Goal: Information Seeking & Learning: Learn about a topic

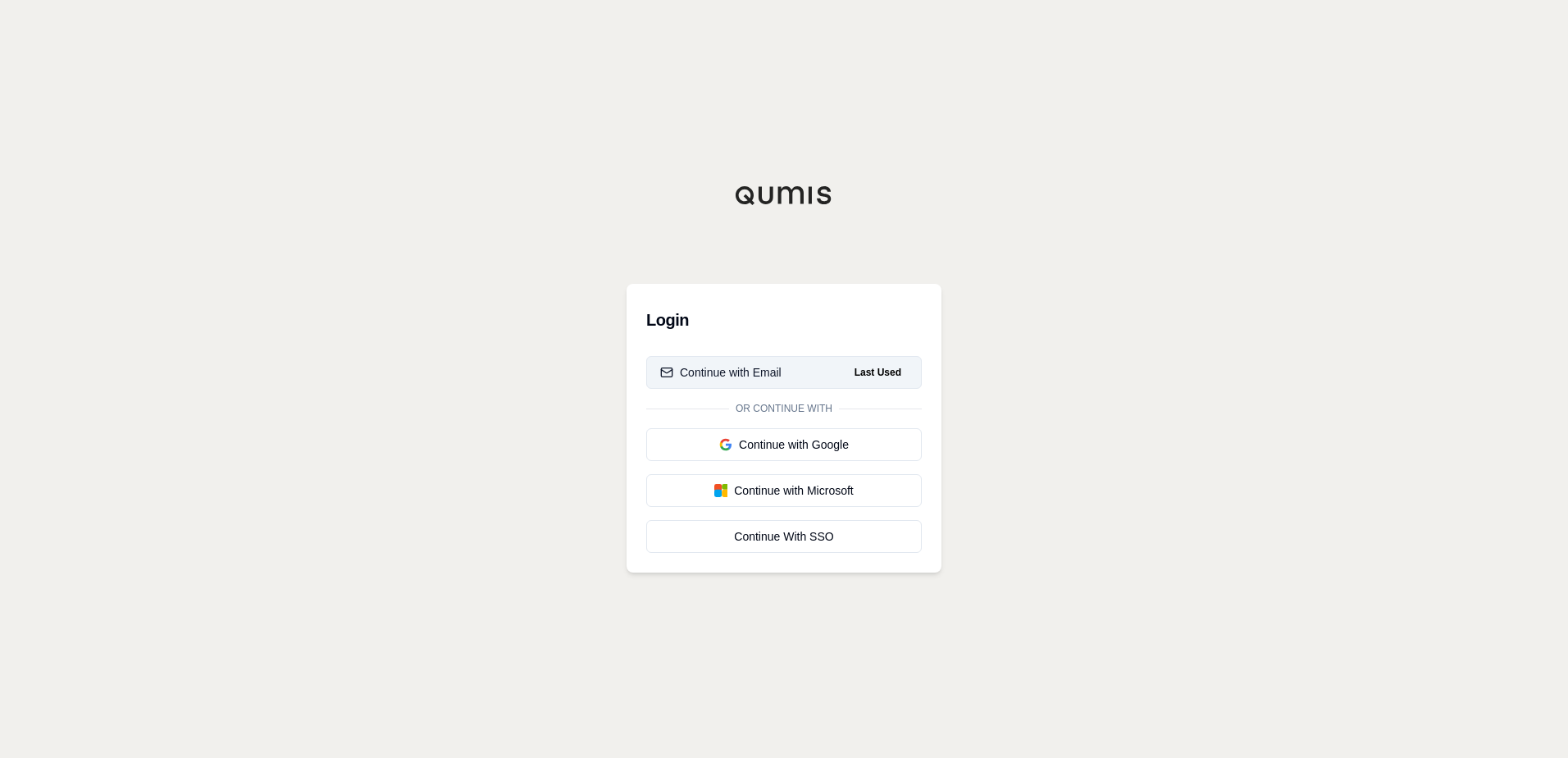
click at [753, 369] on div "Continue with Email" at bounding box center [720, 371] width 122 height 16
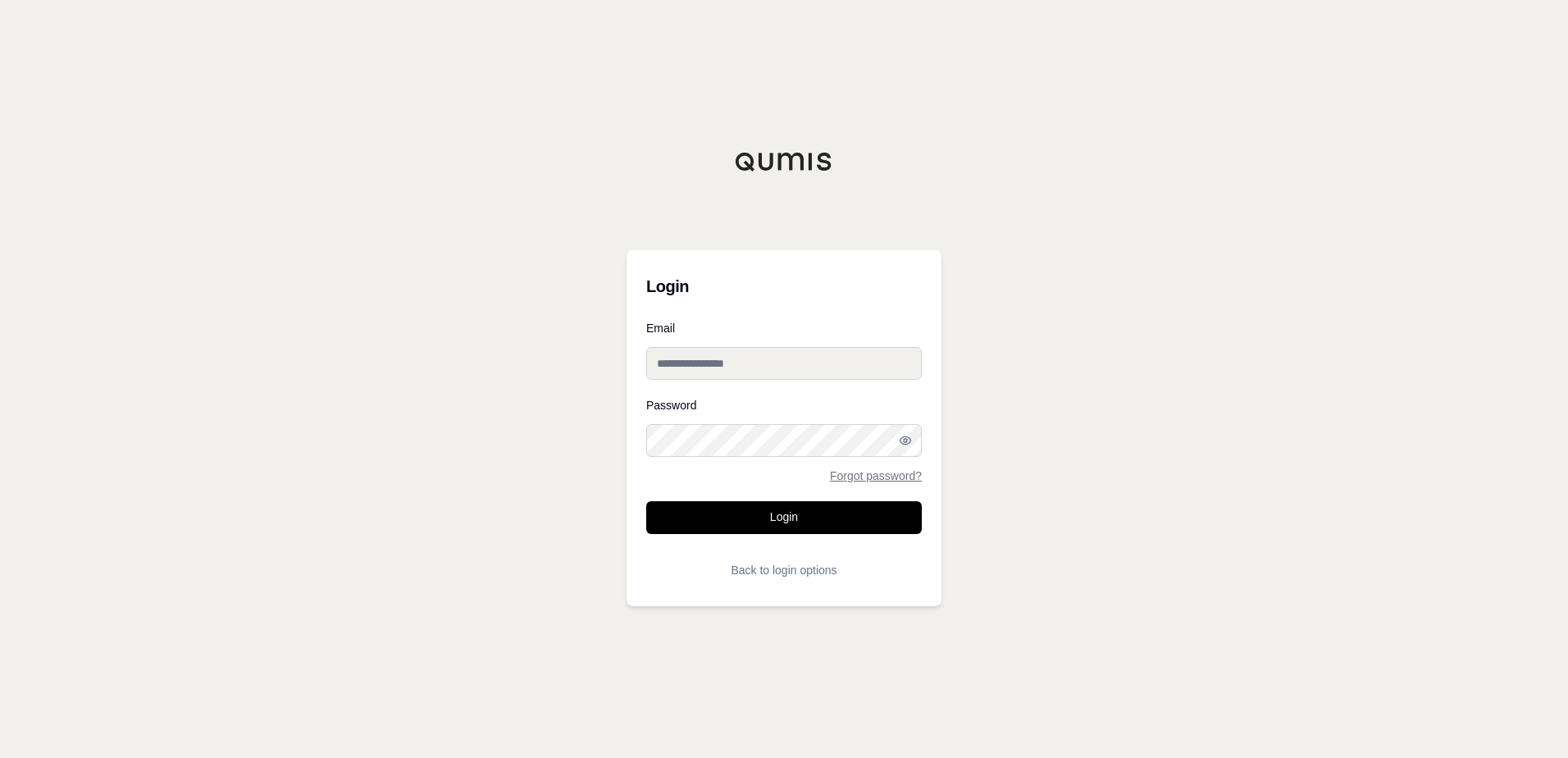
type input "**********"
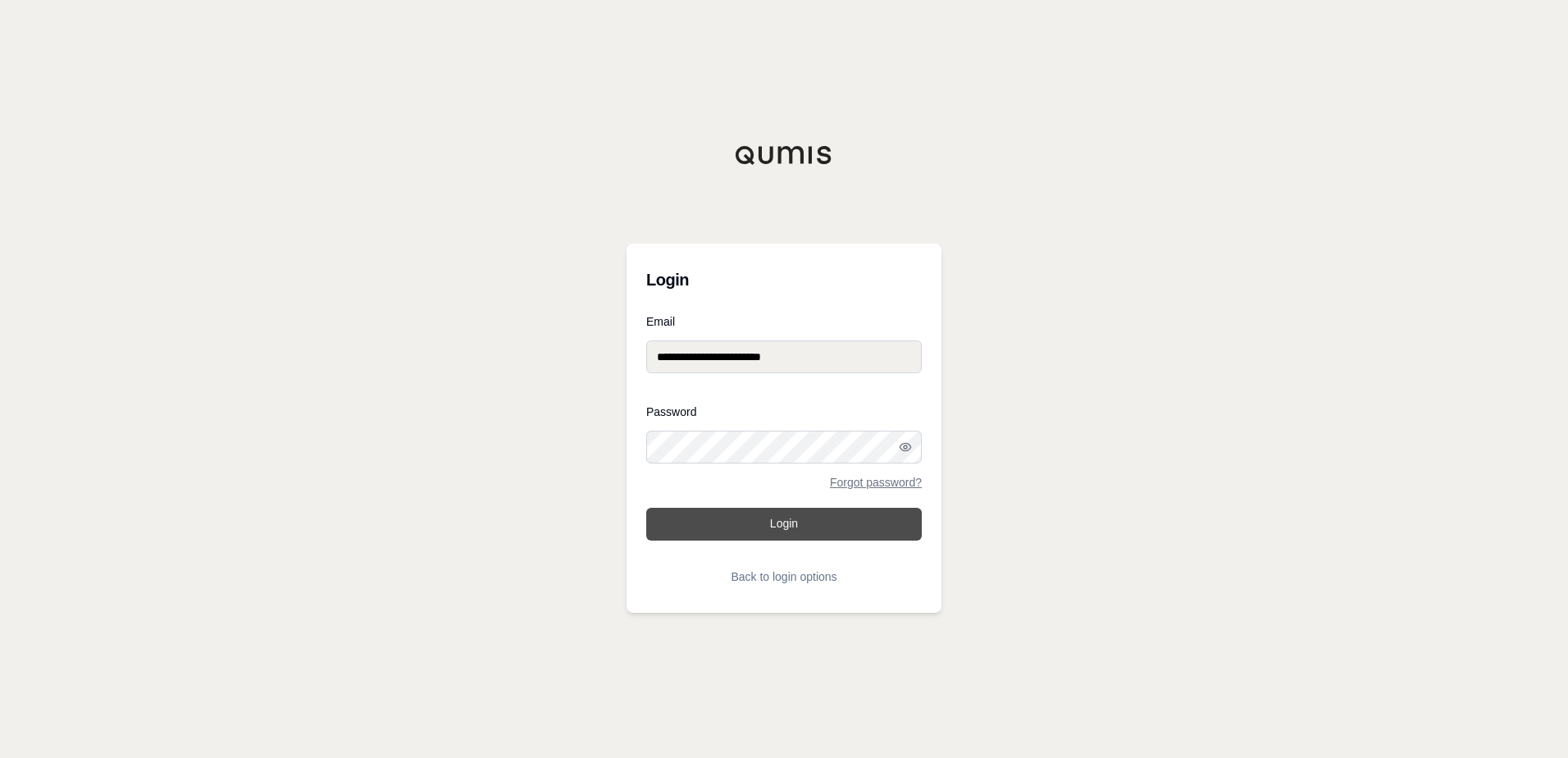
click at [781, 522] on button "Login" at bounding box center [784, 523] width 275 height 33
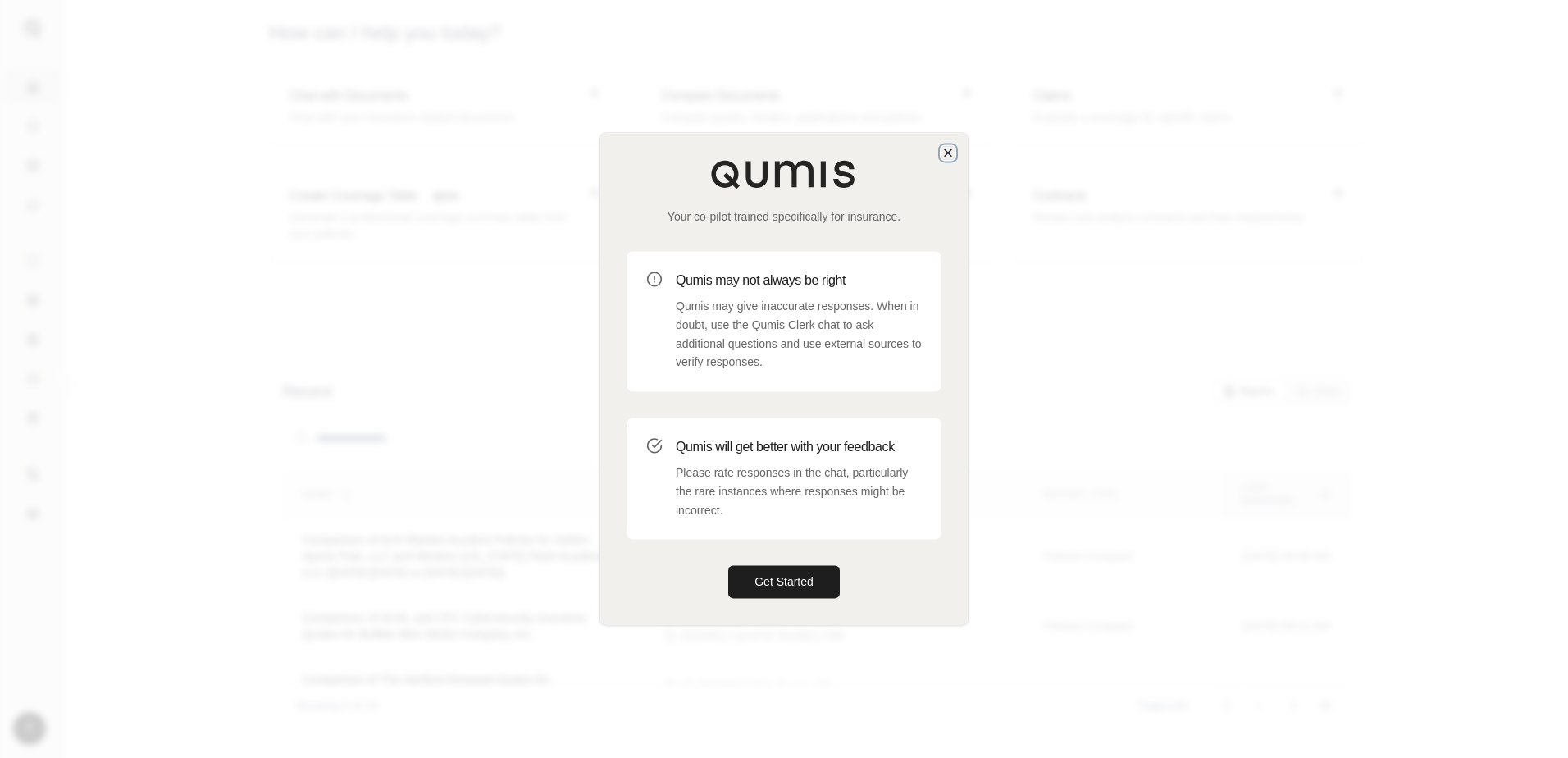
click at [950, 151] on icon "button" at bounding box center [948, 152] width 7 height 7
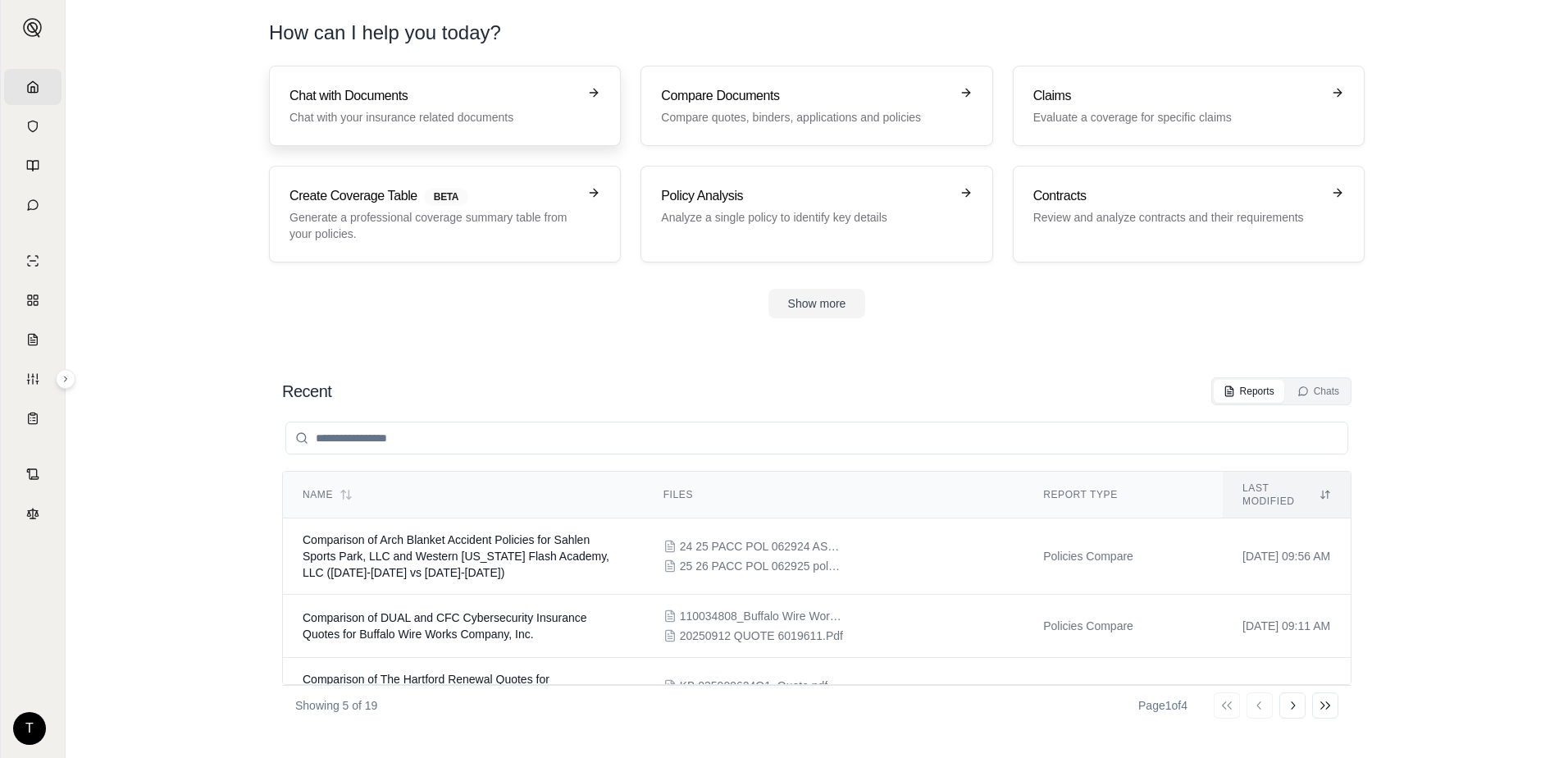
click at [372, 126] on link "Chat with Documents Chat with your insurance related documents" at bounding box center [444, 106] width 352 height 80
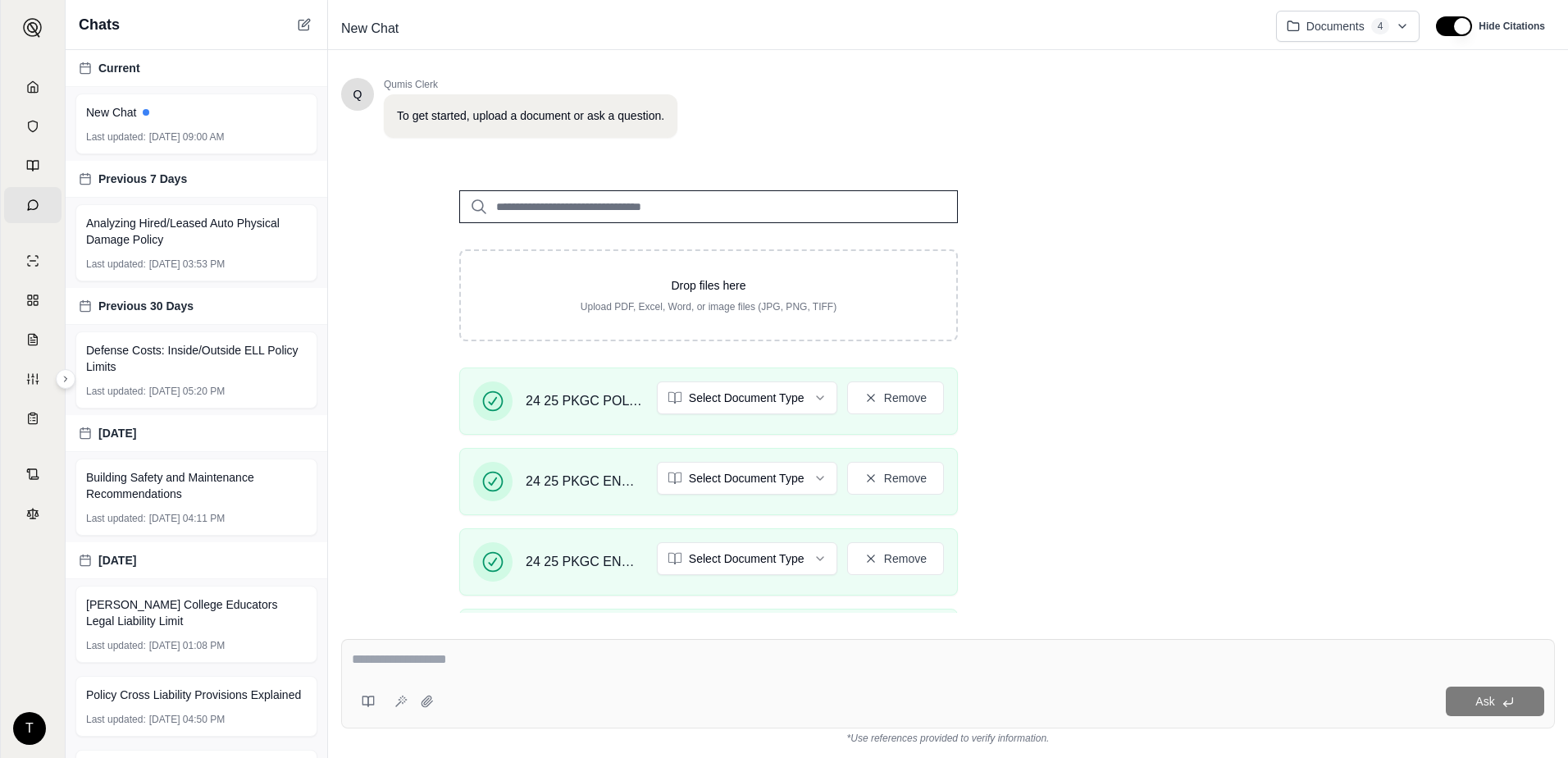
scroll to position [246, 0]
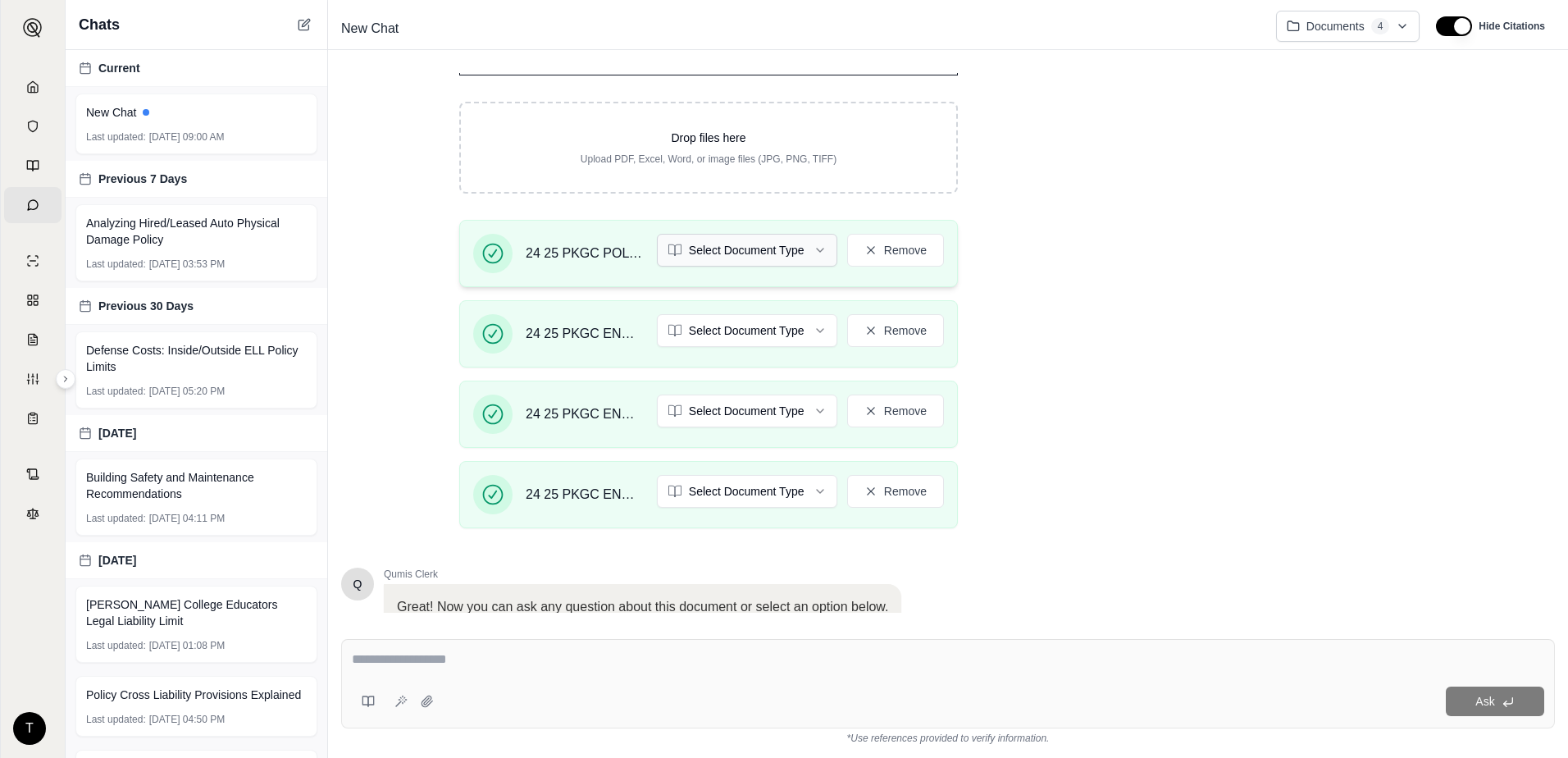
click at [811, 256] on html "Home Vault Prompts Chats Single Policy Comparisons Claims Custom Report Coverag…" at bounding box center [784, 379] width 1568 height 758
click at [790, 322] on html "Home Vault Prompts Chats Single Policy Comparisons Claims Custom Report Coverag…" at bounding box center [784, 379] width 1568 height 758
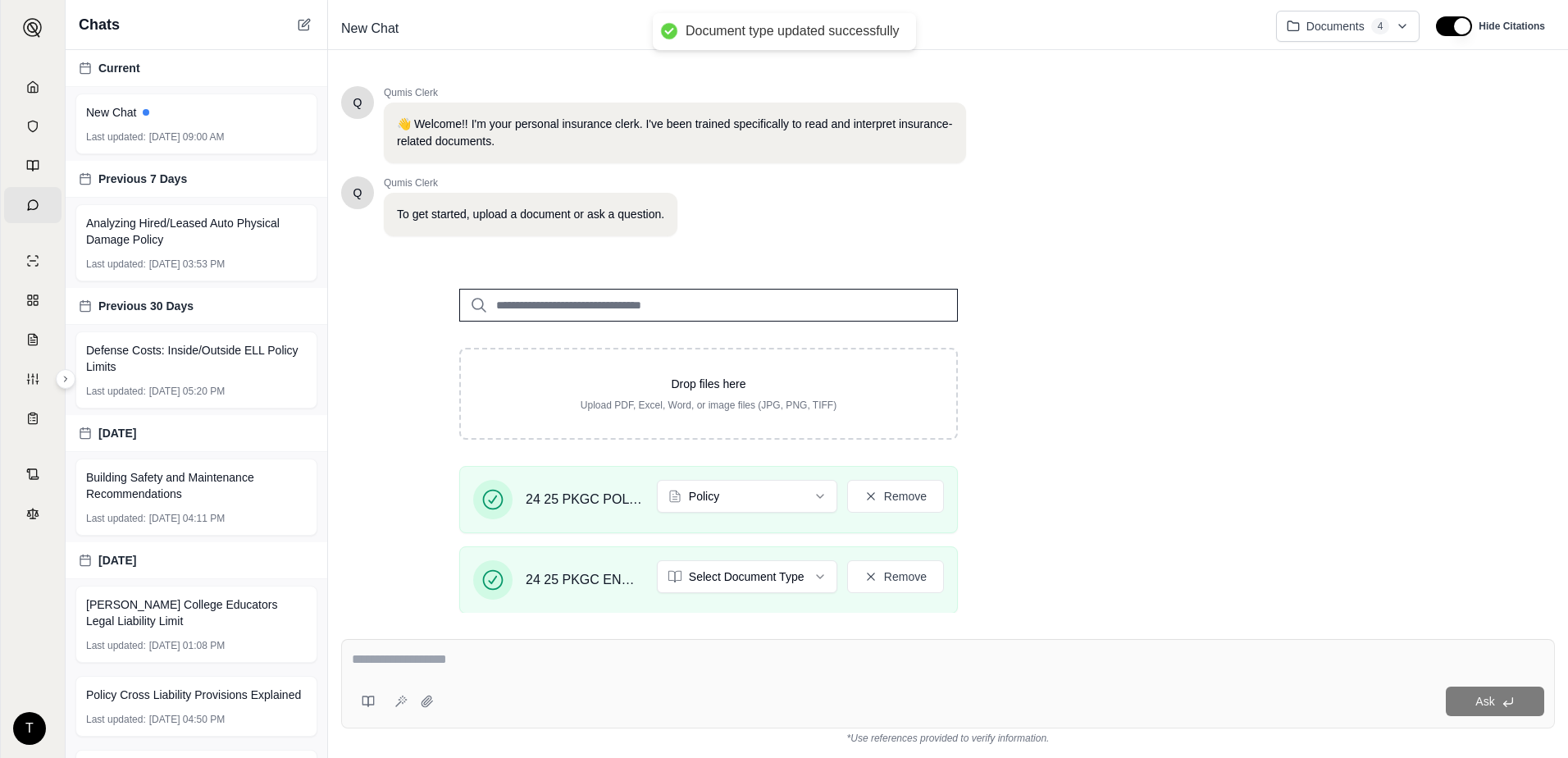
click at [782, 411] on p "Upload PDF, Excel, Word, or image files (JPG, PNG, TIFF)" at bounding box center [709, 405] width 443 height 13
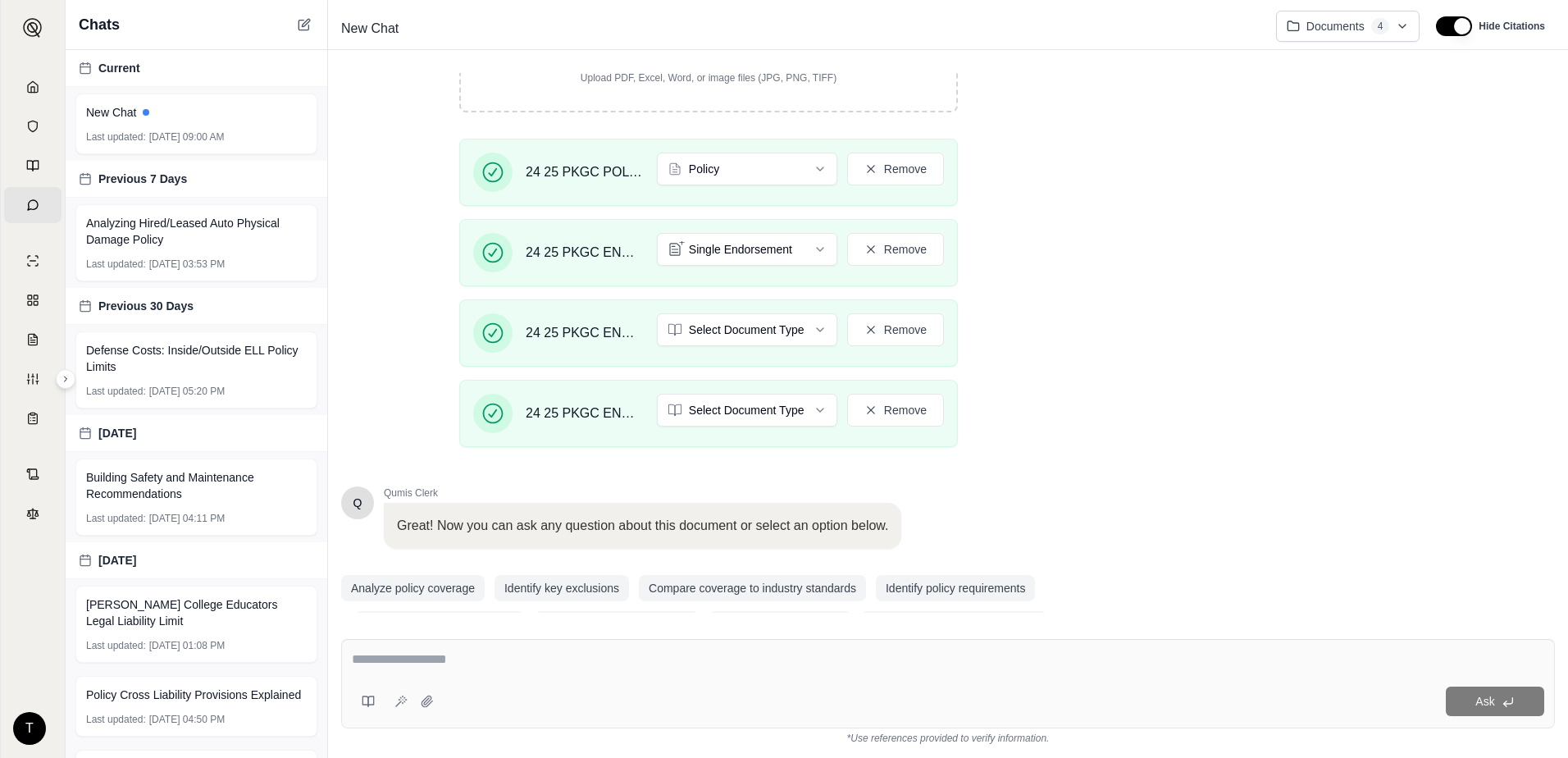
scroll to position [328, 0]
click at [809, 318] on html "Home Vault Prompts Chats Single Policy Comparisons Claims Custom Report Coverag…" at bounding box center [784, 379] width 1568 height 758
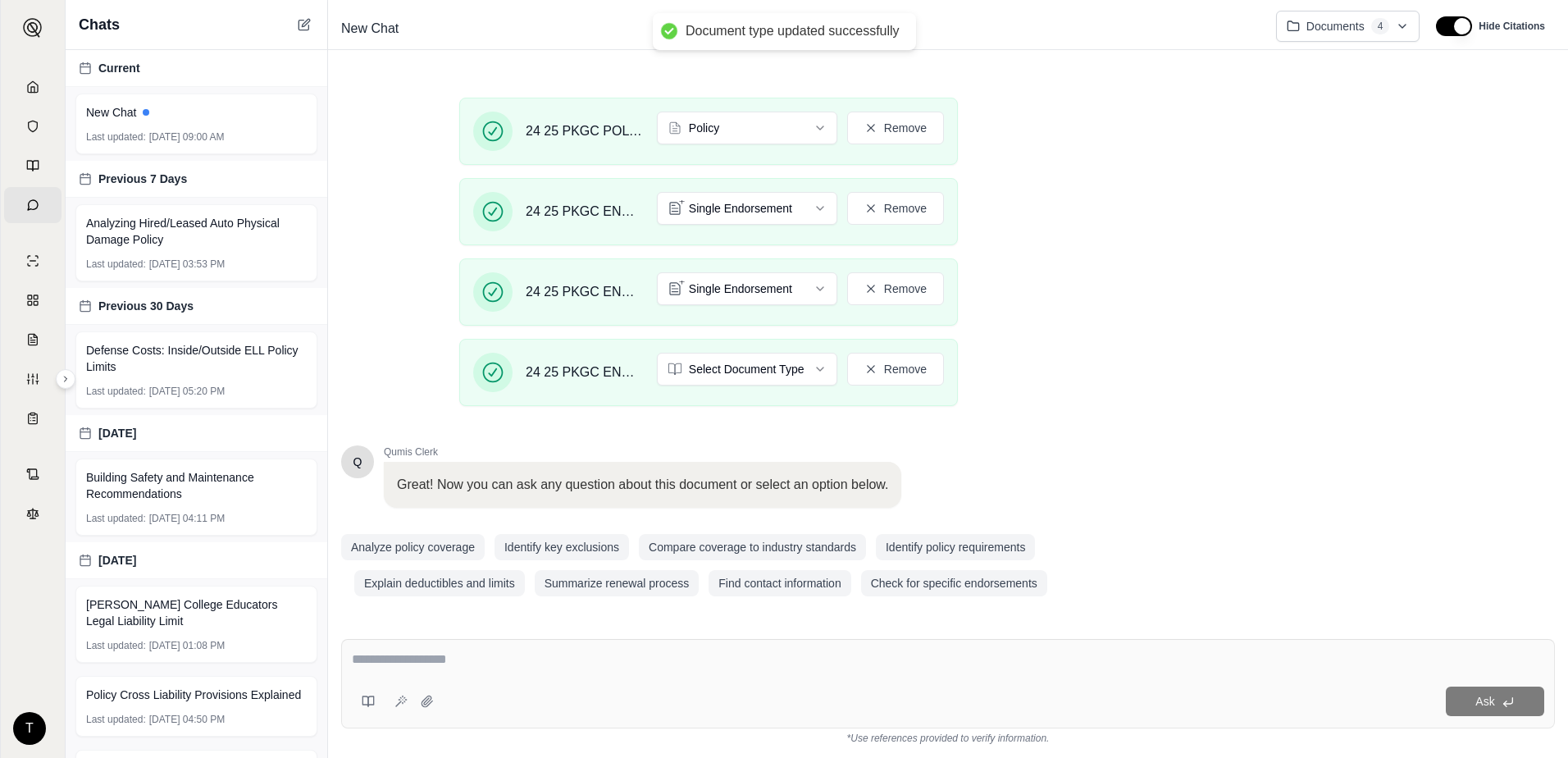
scroll to position [371, 0]
click at [799, 357] on html "Document type updated successfully Home Vault Prompts Chats Single Policy Compa…" at bounding box center [784, 379] width 1568 height 758
click at [590, 666] on textarea at bounding box center [948, 659] width 1193 height 20
type textarea "*"
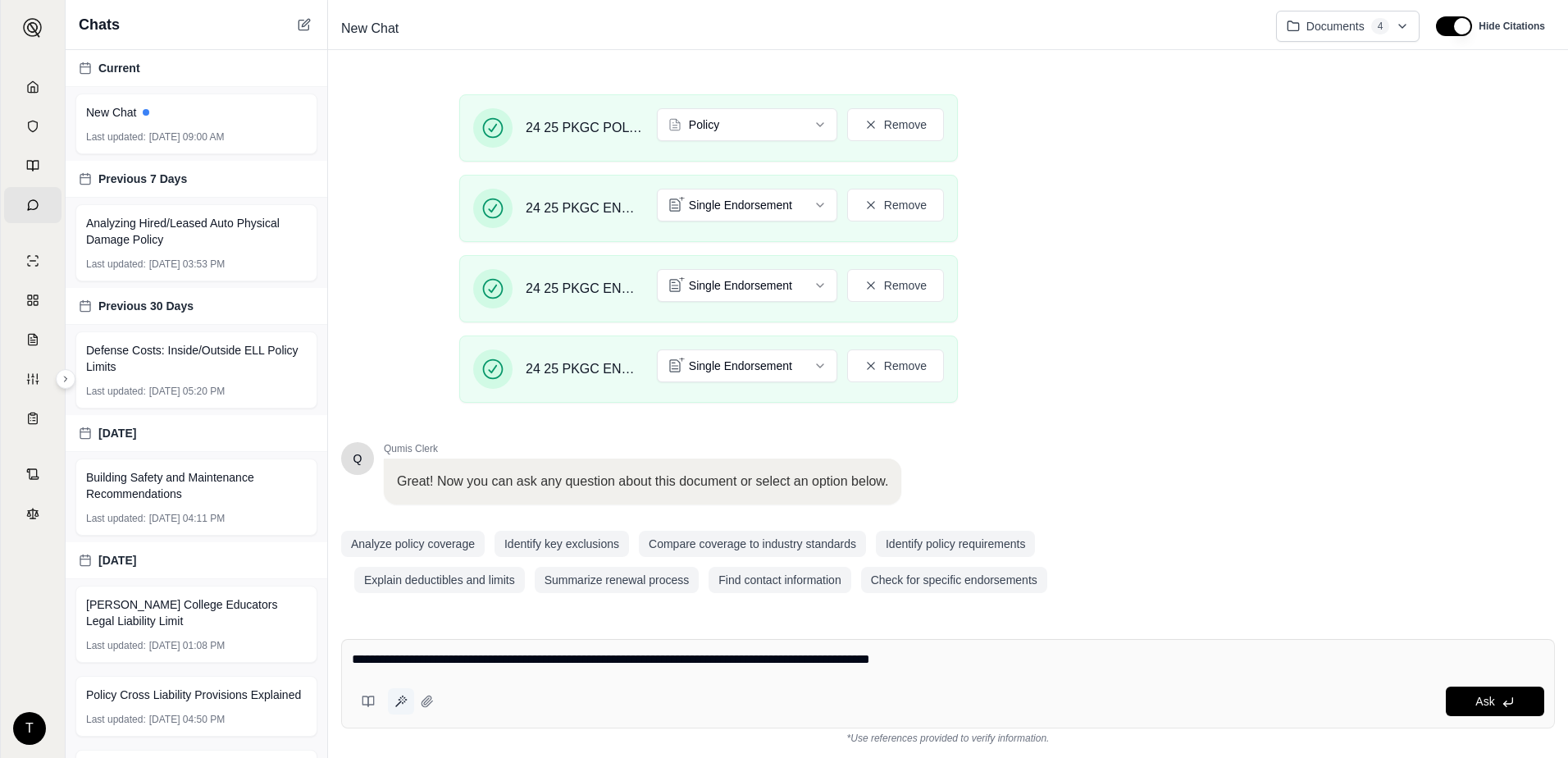
type textarea "**********"
click at [400, 703] on icon at bounding box center [401, 701] width 13 height 13
click at [1477, 701] on span "Ask" at bounding box center [1485, 701] width 19 height 13
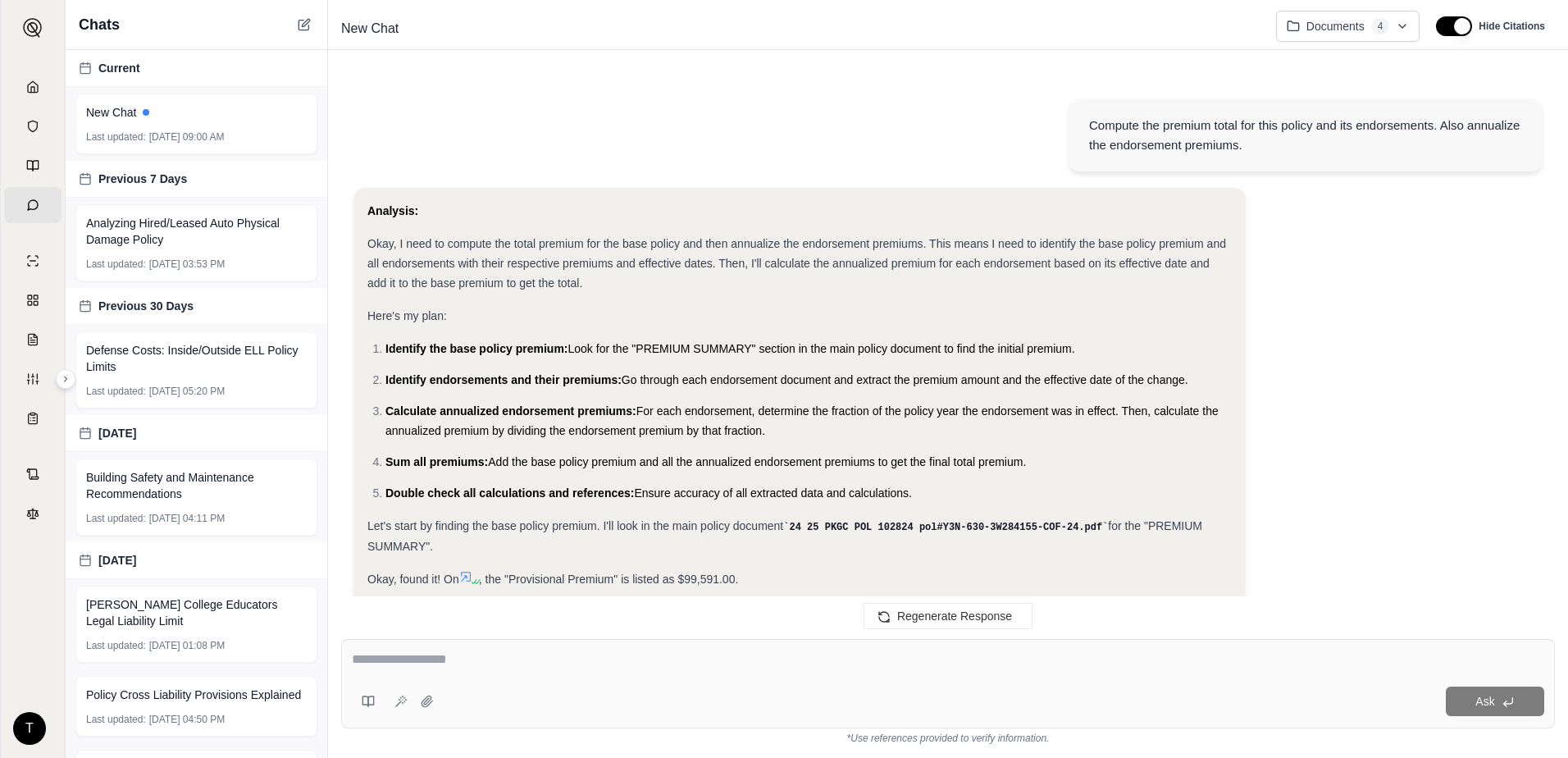
scroll to position [869, 0]
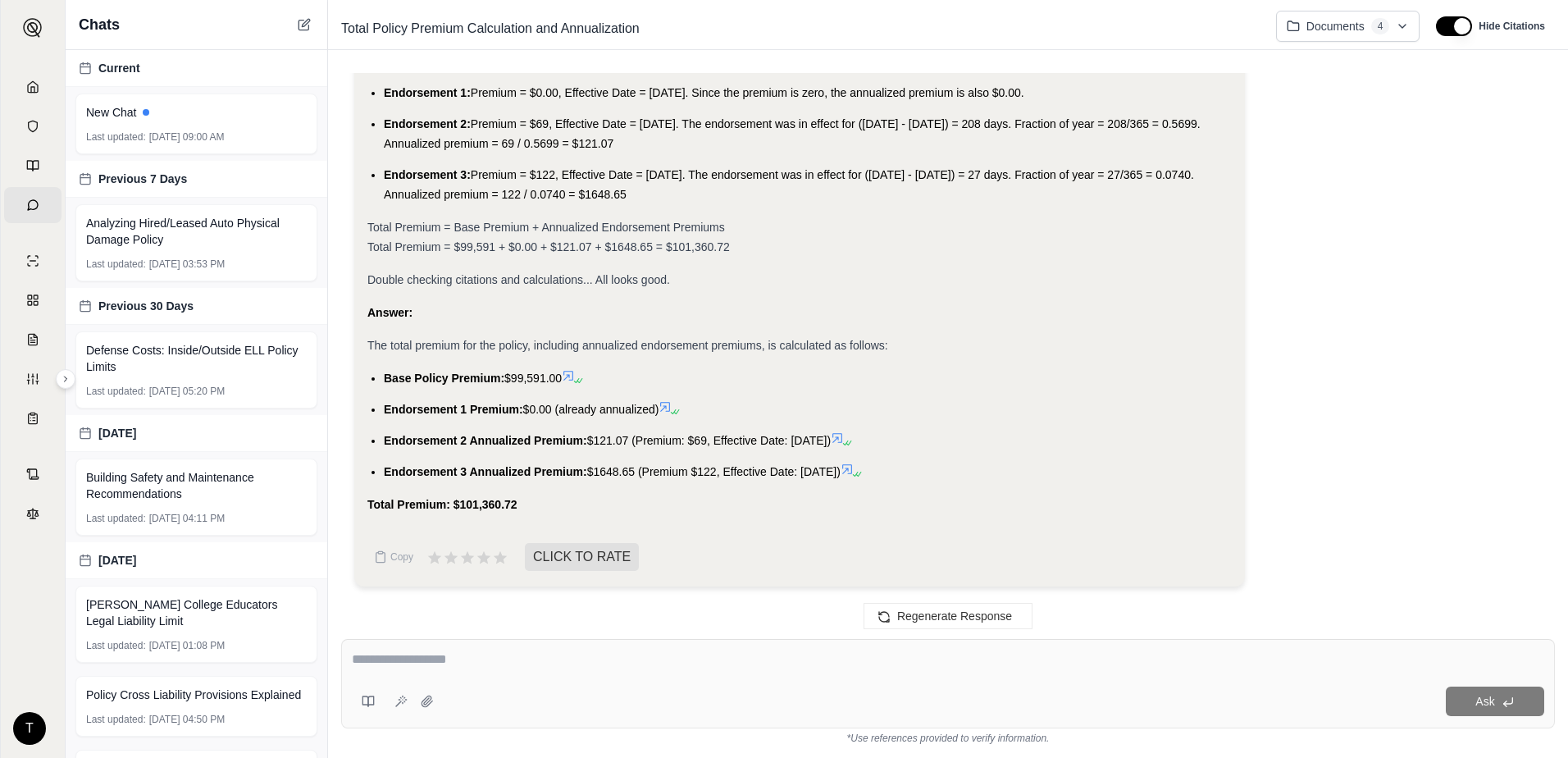
click at [694, 690] on div "Ask" at bounding box center [992, 700] width 1104 height 29
click at [558, 652] on textarea at bounding box center [948, 659] width 1193 height 20
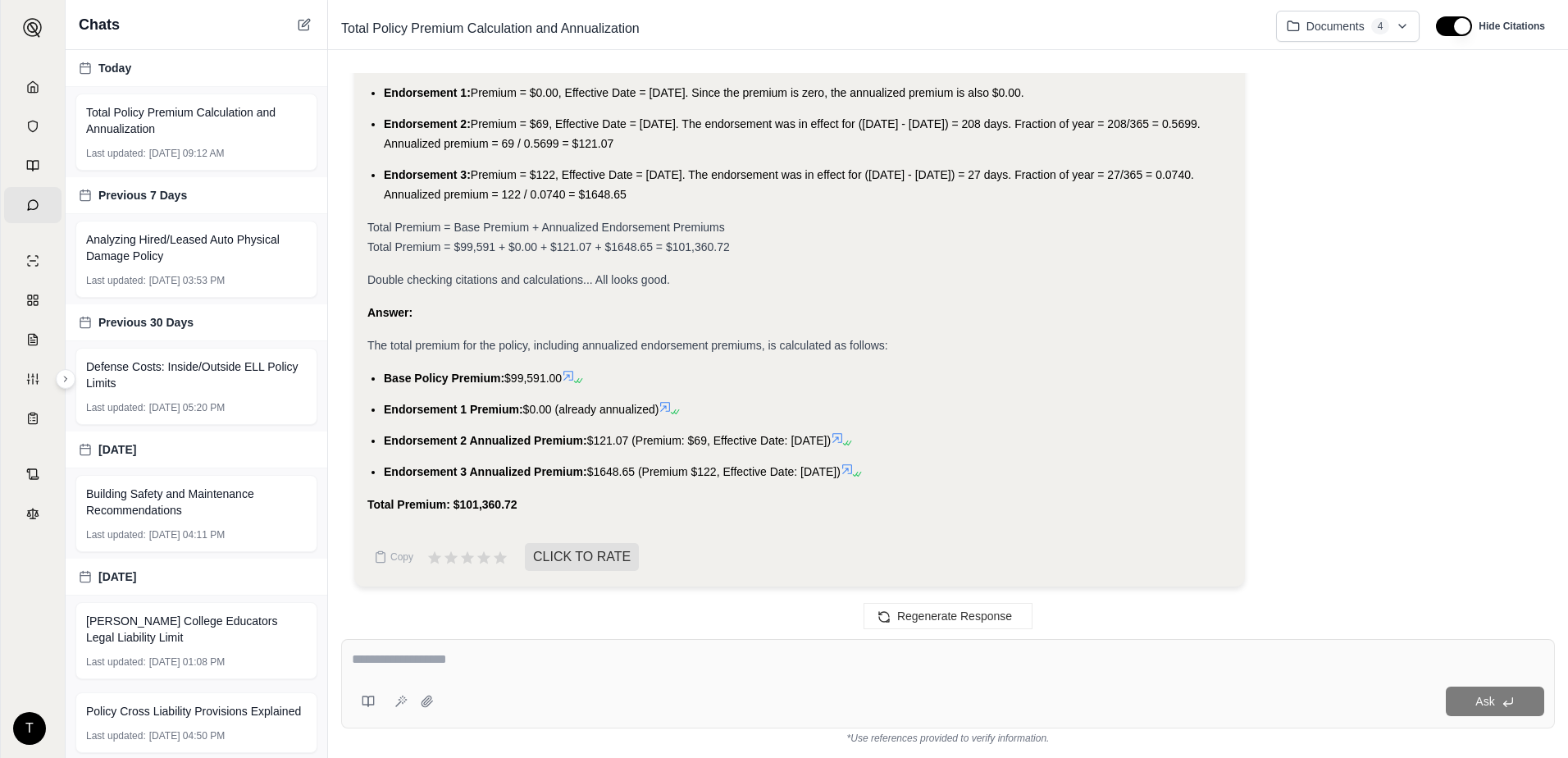
click at [635, 662] on textarea at bounding box center [948, 659] width 1193 height 20
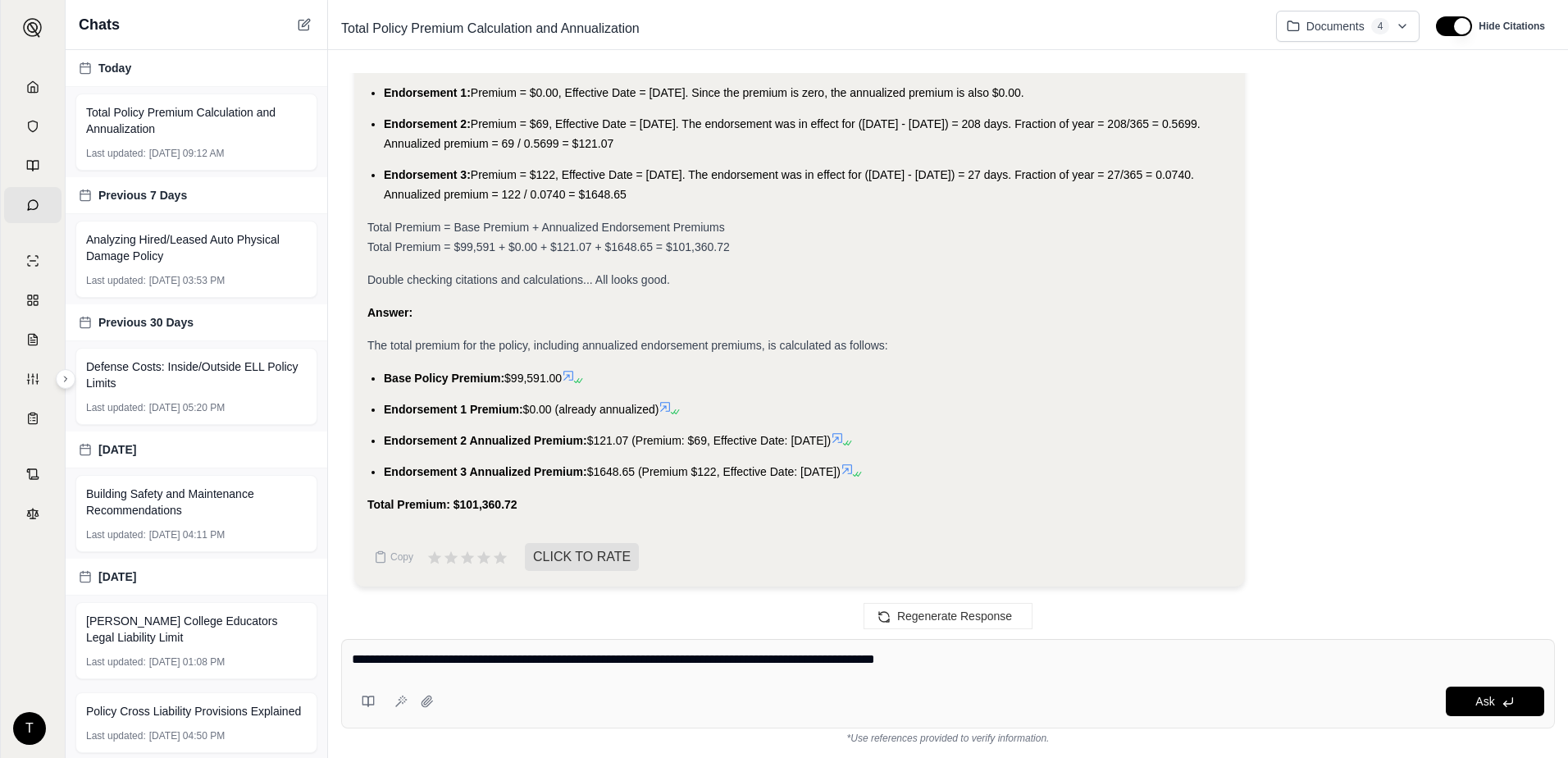
type textarea "**********"
click at [1513, 691] on button "Ask" at bounding box center [1494, 700] width 98 height 29
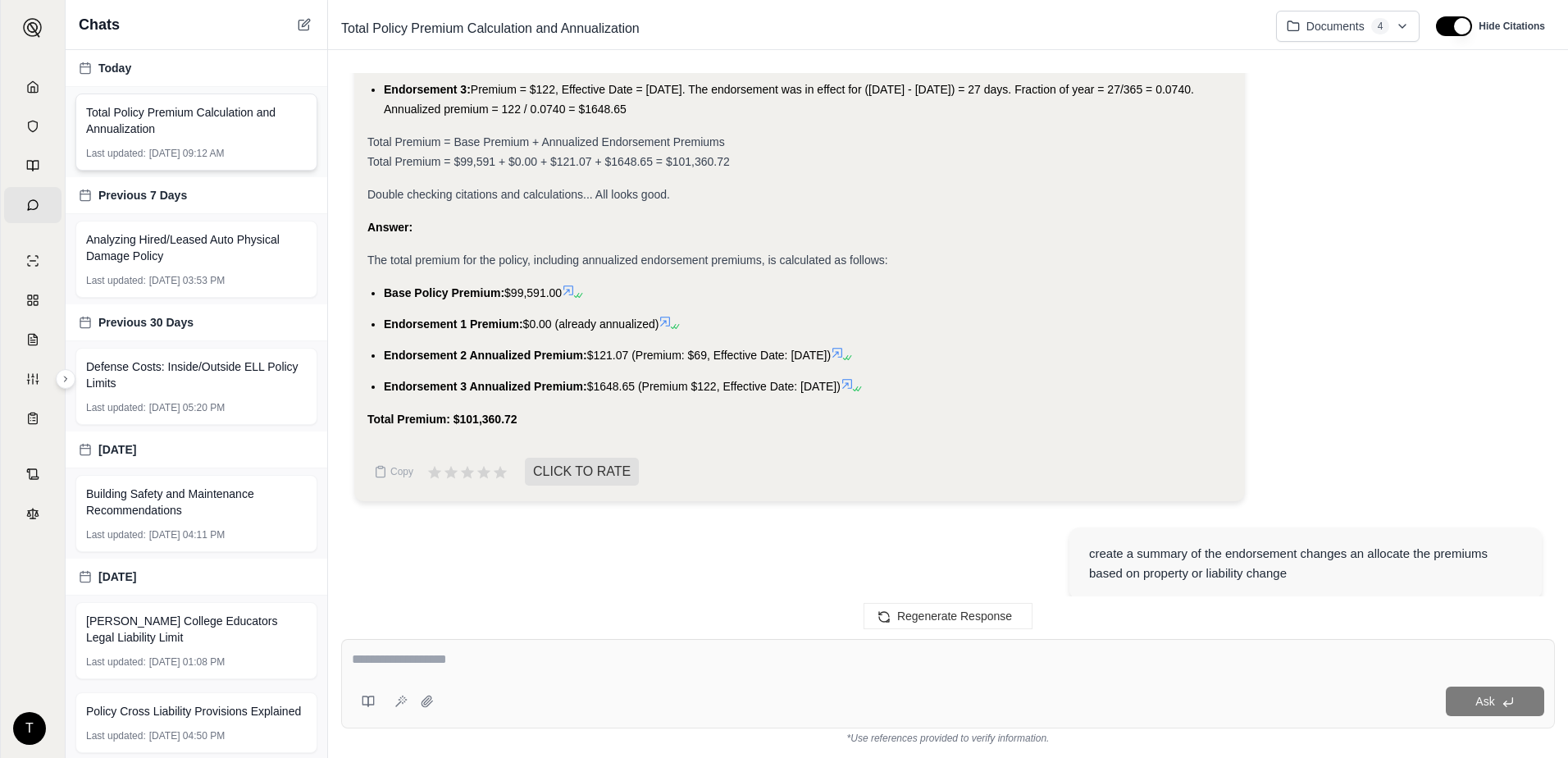
scroll to position [938, 0]
